Goal: Information Seeking & Learning: Learn about a topic

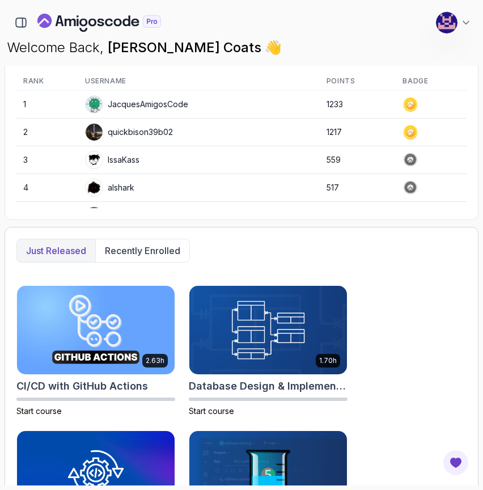
scroll to position [432, 0]
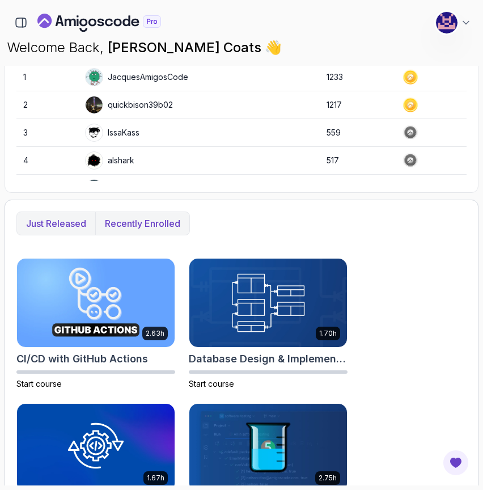
click at [120, 220] on p "Recently enrolled" at bounding box center [142, 224] width 75 height 14
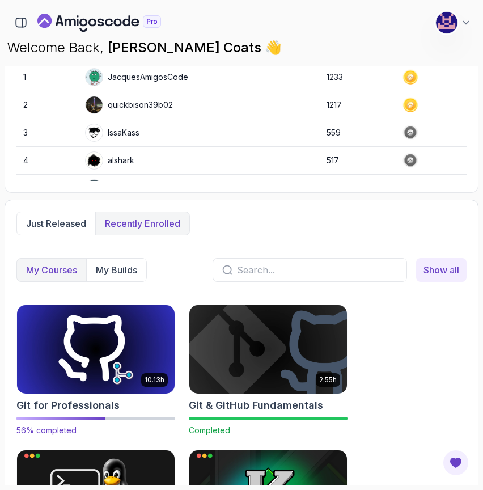
click at [70, 328] on img at bounding box center [96, 349] width 166 height 92
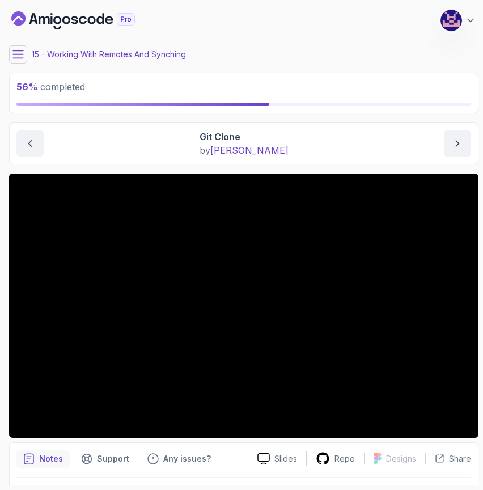
click at [19, 56] on icon at bounding box center [17, 54] width 11 height 11
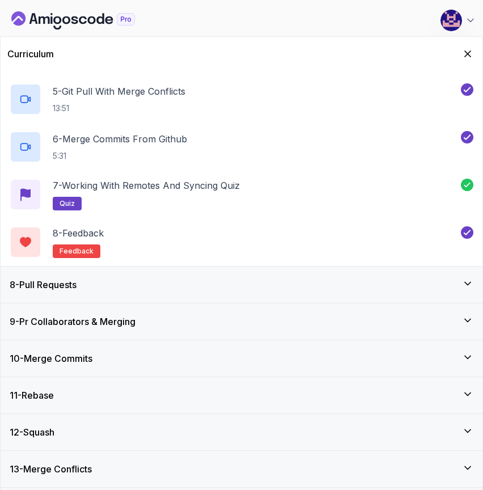
scroll to position [529, 0]
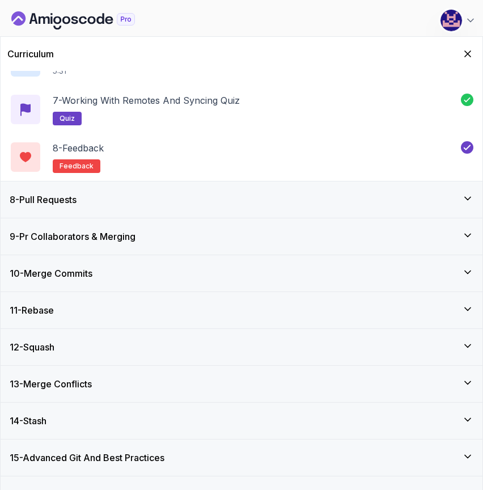
click at [106, 341] on div "12 - Squash" at bounding box center [242, 347] width 464 height 14
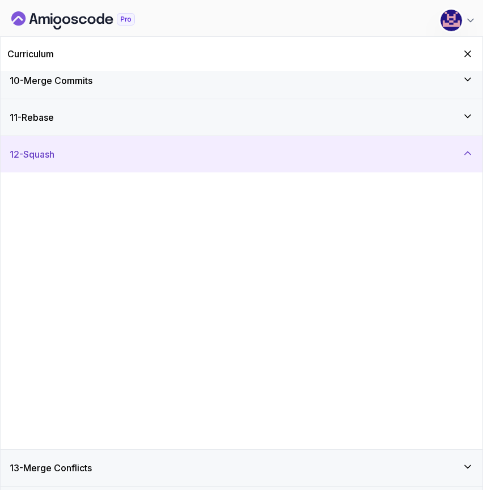
scroll to position [282, 0]
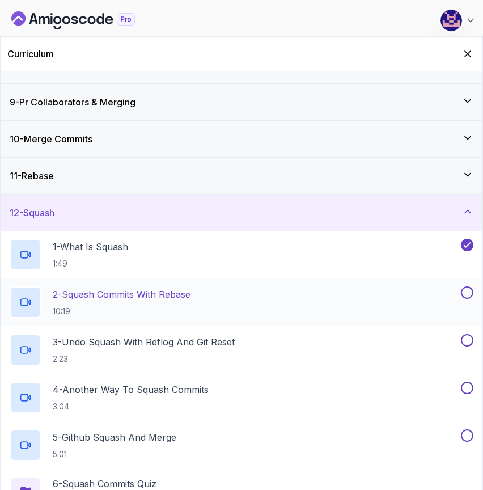
click at [243, 298] on div "2 - Squash Commits With Rebase 10:19" at bounding box center [234, 302] width 449 height 32
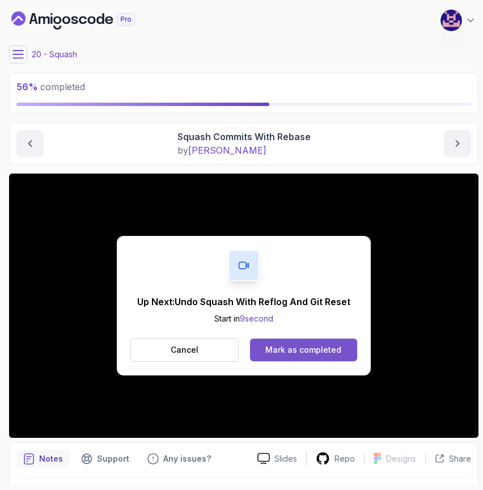
click at [297, 352] on div "Mark as completed" at bounding box center [304, 349] width 76 height 11
